Goal: Task Accomplishment & Management: Complete application form

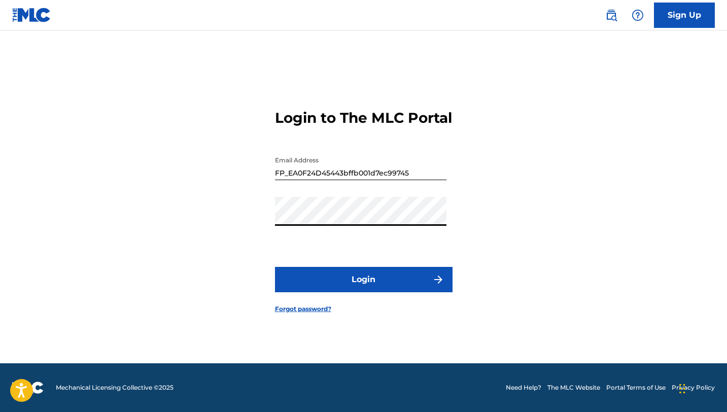
click at [186, 245] on div "Login to The MLC Portal Email Address FP_EA0F24D45443bffb001d7ec99745 Password …" at bounding box center [364, 203] width 710 height 321
click at [275, 267] on button "Login" at bounding box center [364, 279] width 178 height 25
click at [321, 279] on button "Login" at bounding box center [364, 279] width 178 height 25
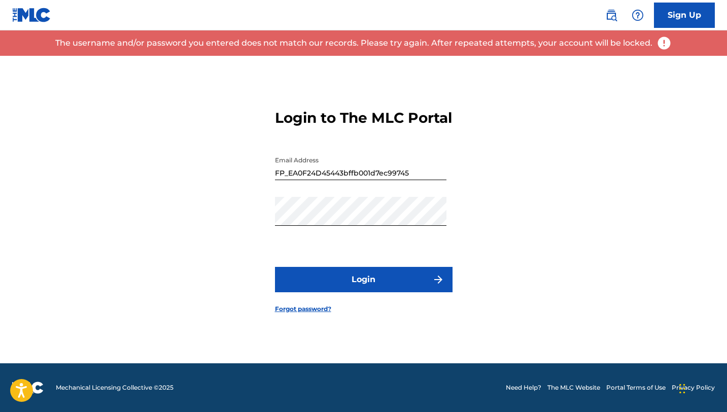
click at [366, 180] on input "FP_EA0F24D45443bffb001d7ec99745" at bounding box center [360, 165] width 171 height 29
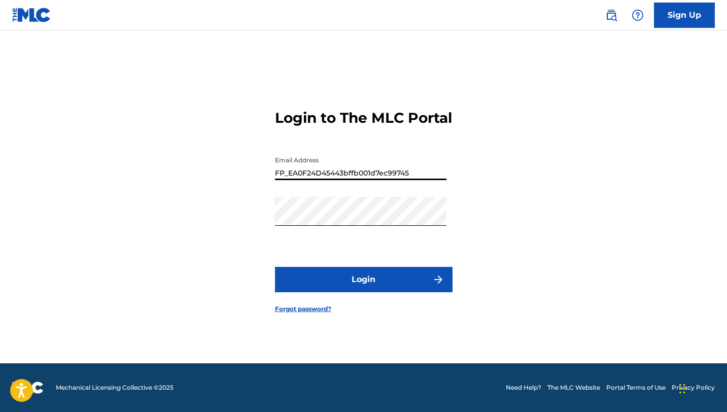
type input "[EMAIL_ADDRESS][DOMAIN_NAME]"
click at [366, 291] on button "Login" at bounding box center [364, 279] width 178 height 25
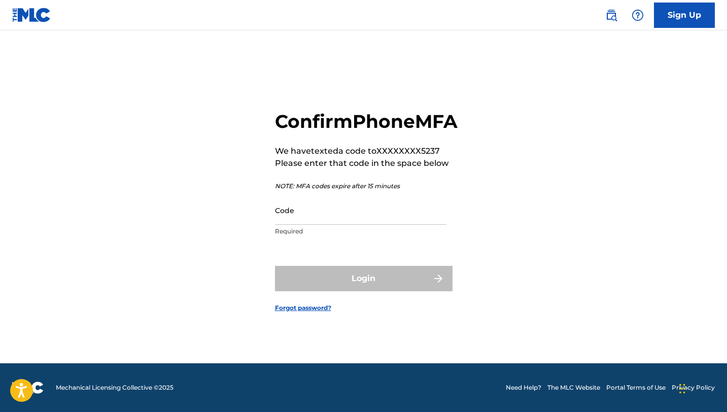
click at [323, 225] on input "Code" at bounding box center [360, 210] width 171 height 29
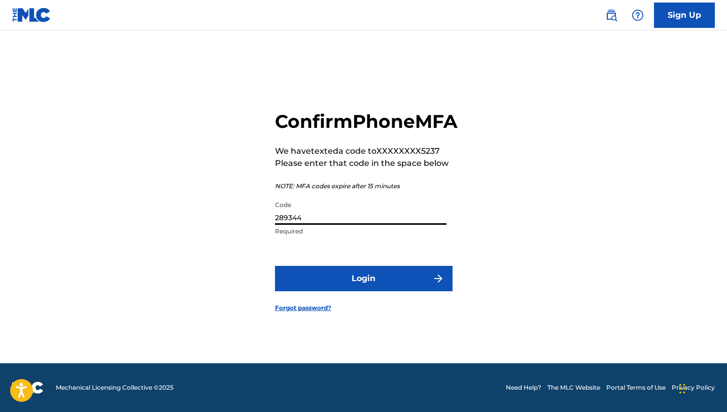
type input "289344"
click at [336, 280] on button "Login" at bounding box center [364, 278] width 178 height 25
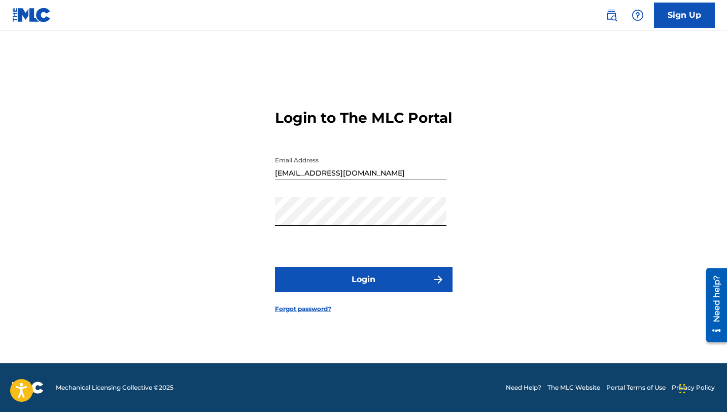
click at [339, 283] on button "Login" at bounding box center [364, 279] width 178 height 25
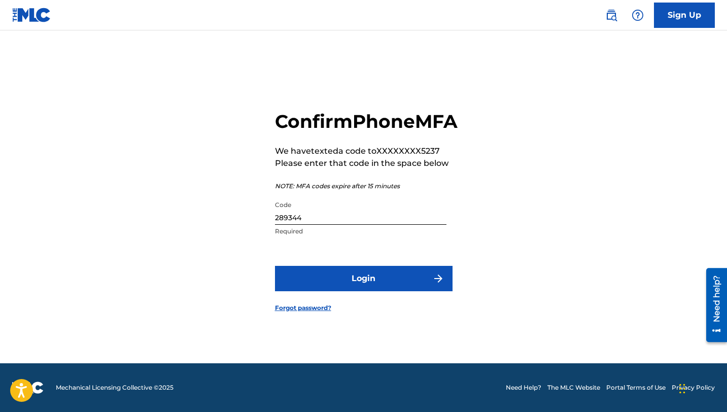
click at [342, 281] on button "Login" at bounding box center [364, 278] width 178 height 25
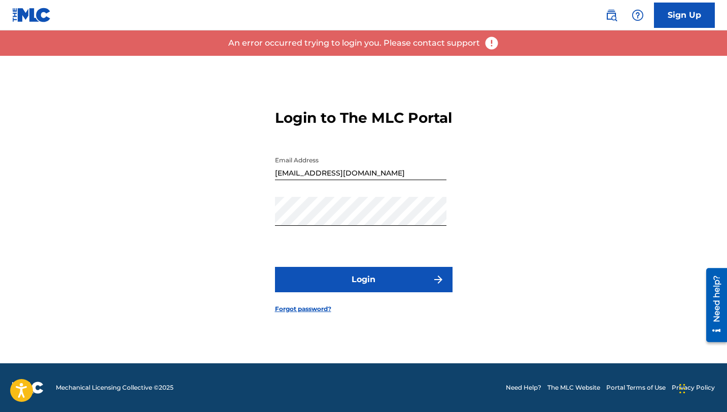
click at [358, 292] on button "Login" at bounding box center [364, 279] width 178 height 25
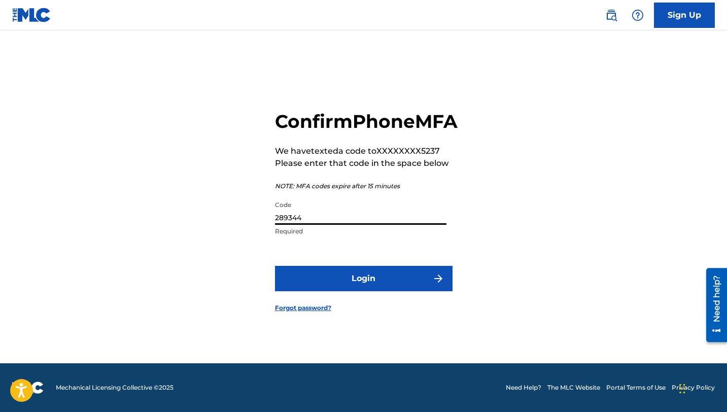
drag, startPoint x: 312, startPoint y: 230, endPoint x: 243, endPoint y: 231, distance: 69.5
click at [243, 231] on div "Confirm Phone MFA We have texted a code to XXXXXXXX5237 Please enter that code …" at bounding box center [364, 203] width 710 height 321
type input "888742"
click at [293, 287] on button "Login" at bounding box center [364, 278] width 178 height 25
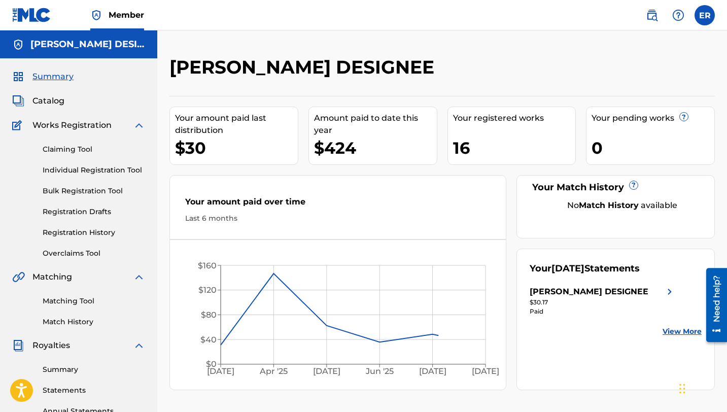
click at [72, 153] on link "Claiming Tool" at bounding box center [94, 149] width 102 height 11
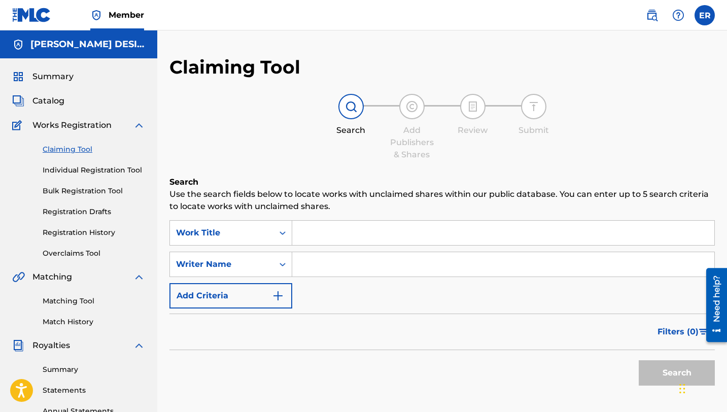
click at [313, 234] on input "Search Form" at bounding box center [503, 233] width 422 height 24
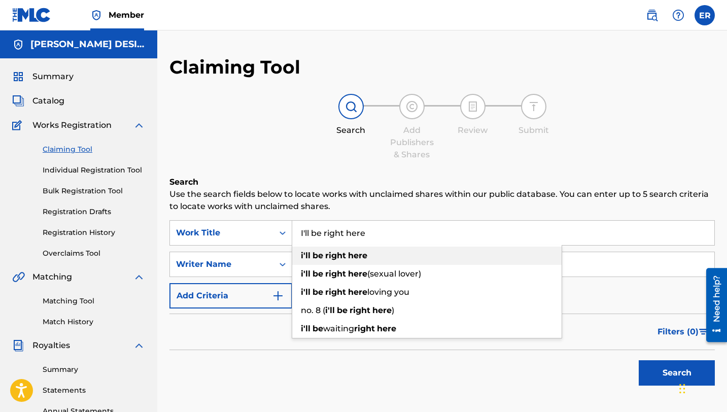
click at [323, 256] on span "Search Form" at bounding box center [324, 256] width 2 height 10
type input "i'll be right here"
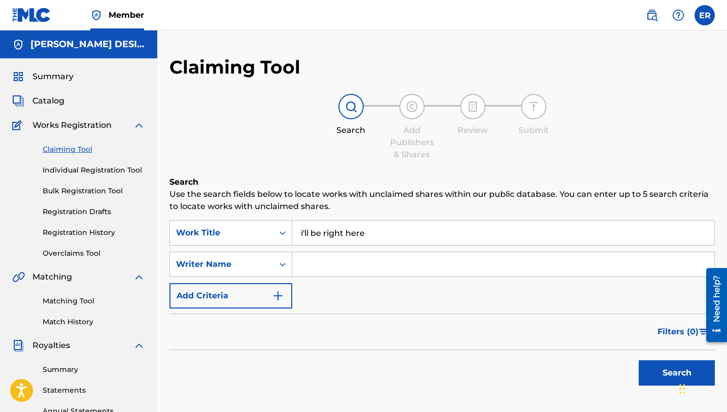
click at [301, 270] on input "Search Form" at bounding box center [503, 264] width 422 height 24
type input "[PERSON_NAME]"
click at [647, 366] on button "Search" at bounding box center [677, 372] width 76 height 25
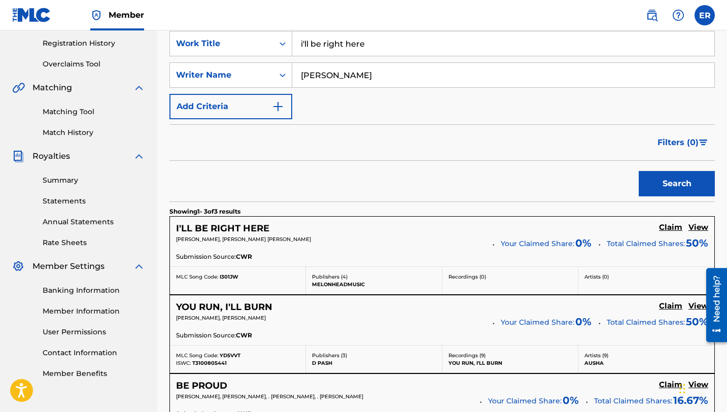
scroll to position [190, 0]
click at [670, 225] on h5 "Claim" at bounding box center [670, 227] width 23 height 10
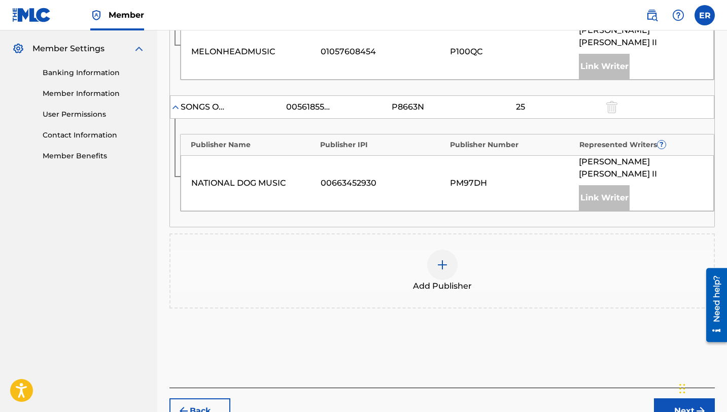
scroll to position [400, 0]
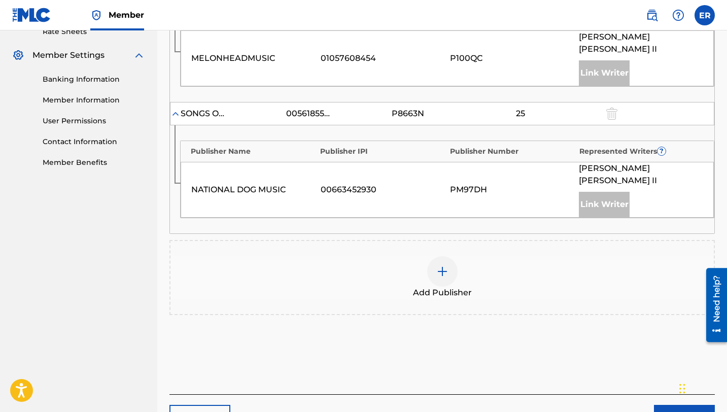
click at [441, 277] on img at bounding box center [442, 271] width 12 height 12
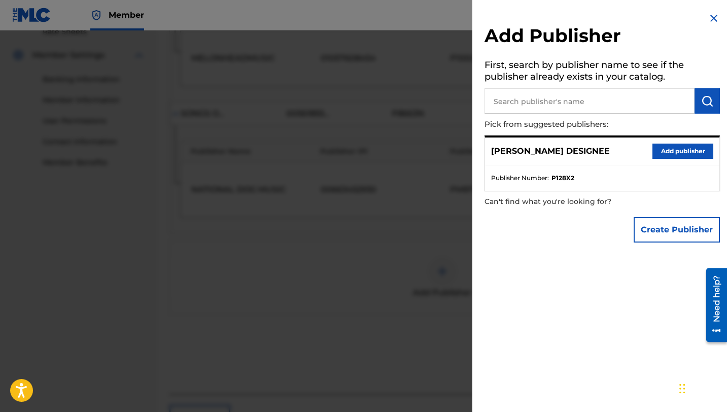
click at [670, 151] on button "Add publisher" at bounding box center [682, 151] width 61 height 15
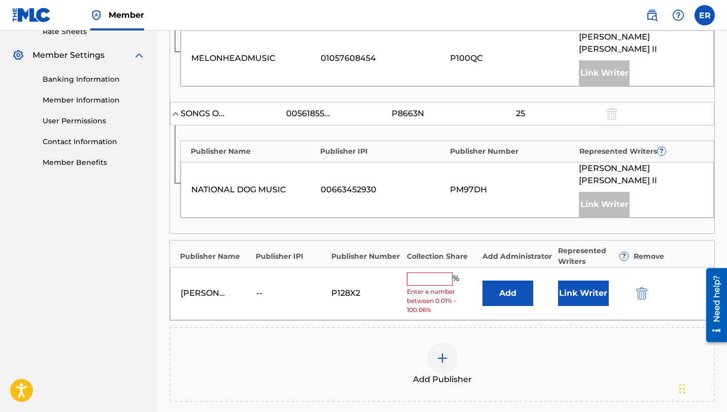
click at [428, 286] on input "text" at bounding box center [430, 278] width 46 height 13
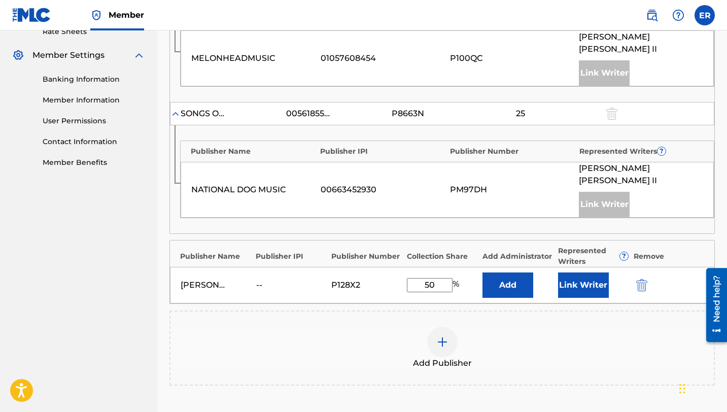
type input "50"
click at [490, 298] on button "Add" at bounding box center [507, 284] width 51 height 25
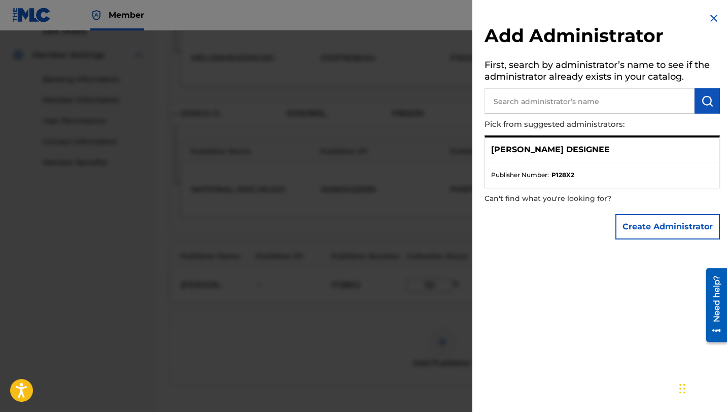
click at [565, 104] on input "text" at bounding box center [589, 100] width 210 height 25
click at [613, 147] on div "[PERSON_NAME] DESIGNEE" at bounding box center [602, 149] width 234 height 25
click at [538, 102] on input "text" at bounding box center [589, 100] width 210 height 25
click at [638, 108] on input "[PERSON_NAME]" at bounding box center [589, 100] width 210 height 25
type input "[PERSON_NAME]"
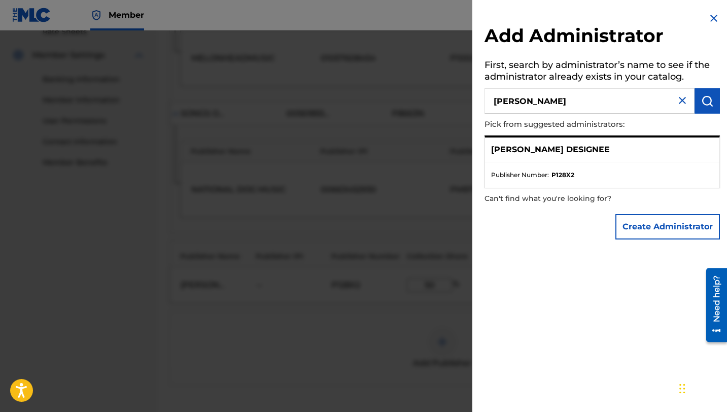
click at [564, 150] on p "[PERSON_NAME] DESIGNEE" at bounding box center [550, 150] width 119 height 12
click at [577, 238] on div "Create Administrator" at bounding box center [601, 227] width 235 height 36
click at [678, 98] on img at bounding box center [682, 100] width 12 height 12
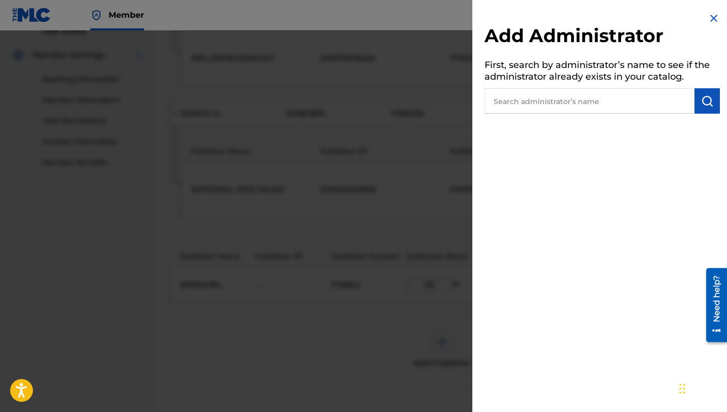
click at [709, 16] on img at bounding box center [714, 18] width 12 height 12
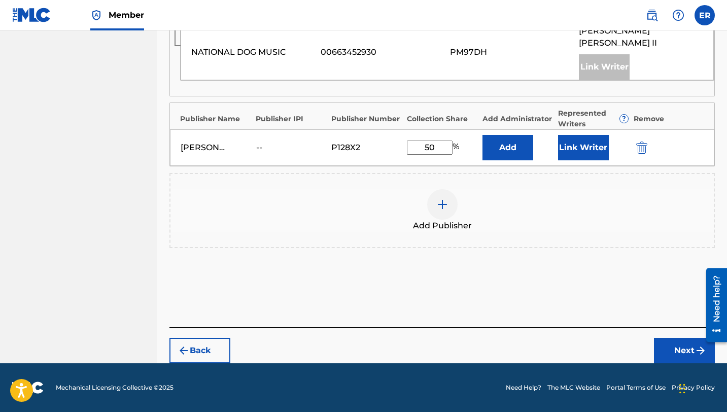
scroll to position [562, 0]
click at [673, 353] on button "Next" at bounding box center [684, 350] width 61 height 25
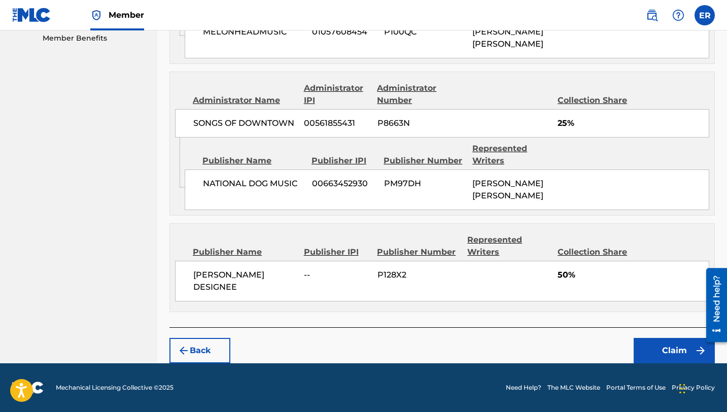
scroll to position [585, 0]
click at [667, 344] on button "Claim" at bounding box center [673, 350] width 81 height 25
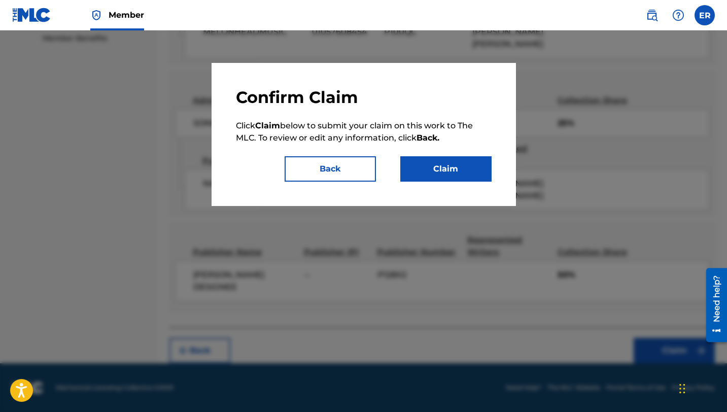
click at [459, 171] on button "Claim" at bounding box center [445, 168] width 91 height 25
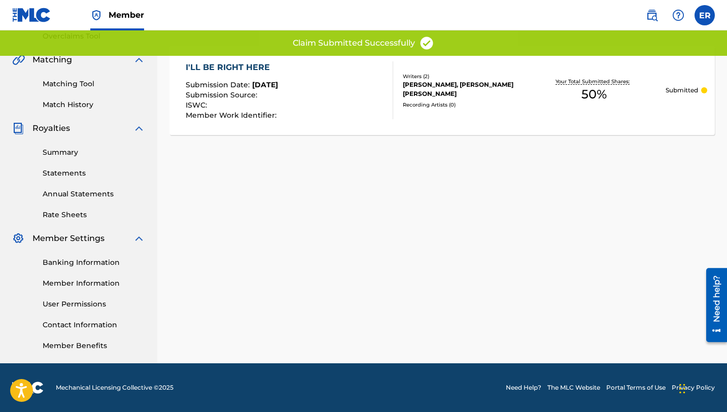
scroll to position [0, 0]
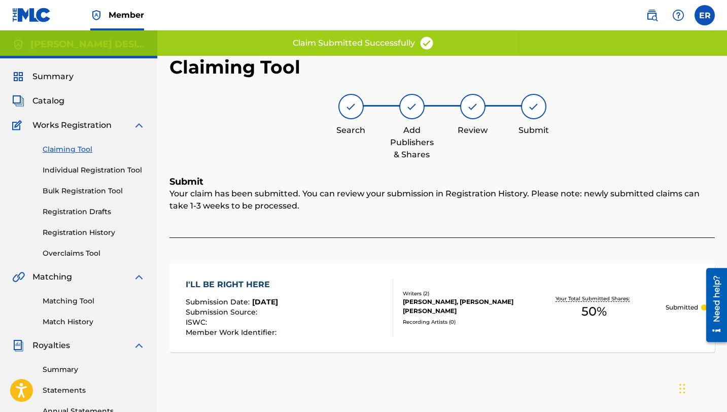
click at [53, 103] on span "Catalog" at bounding box center [48, 101] width 32 height 12
